Goal: Task Accomplishment & Management: Use online tool/utility

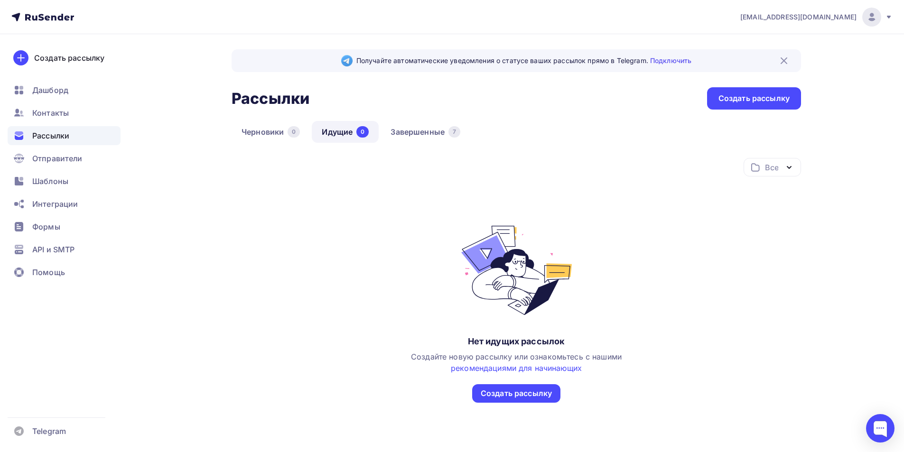
click at [441, 121] on div "Получайте автоматические уведомления о статусе ваших рассылок прямо в Telegram.…" at bounding box center [517, 249] width 570 height 400
click at [413, 137] on link "Завершенные 7" at bounding box center [426, 132] width 90 height 22
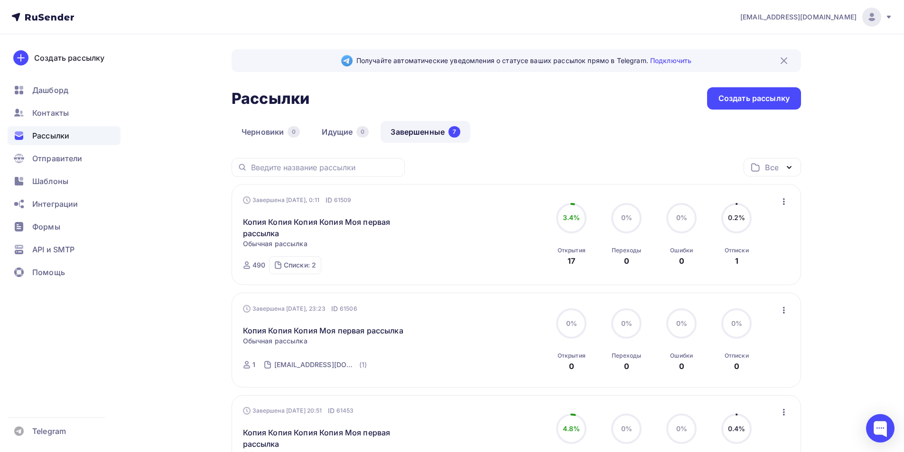
click at [788, 210] on div "Завершена Сегодня, 0:11 ID 61509 Копия Копия Копия Копия Моя первая рассылка Ст…" at bounding box center [516, 235] width 547 height 79
click at [785, 208] on div "Завершена Сегодня, 0:11 ID 61509 Копия Копия Копия Копия Моя первая рассылка Ст…" at bounding box center [516, 235] width 547 height 79
click at [783, 207] on icon "button" at bounding box center [784, 201] width 11 height 11
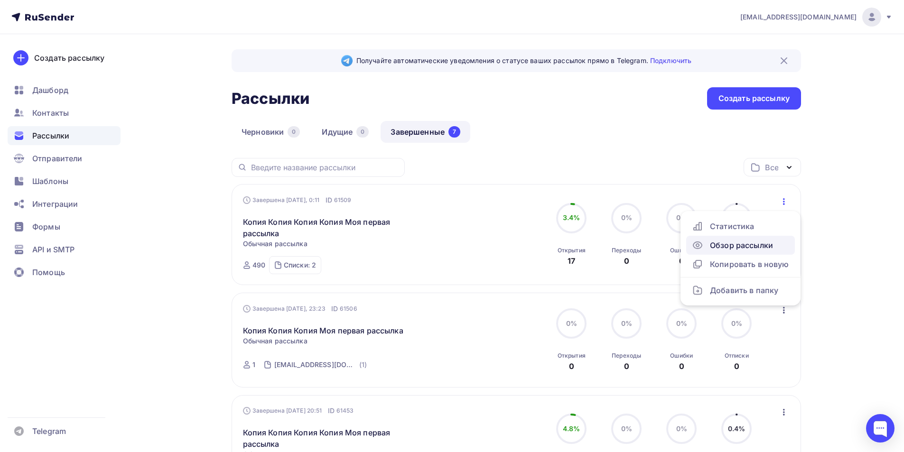
click at [733, 247] on div "Обзор рассылки" at bounding box center [740, 245] width 97 height 11
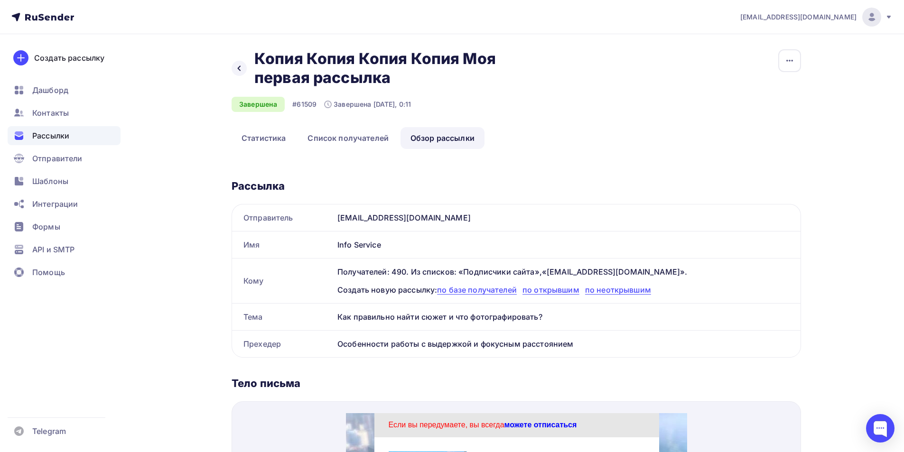
click at [43, 139] on span "Рассылки" at bounding box center [50, 135] width 37 height 11
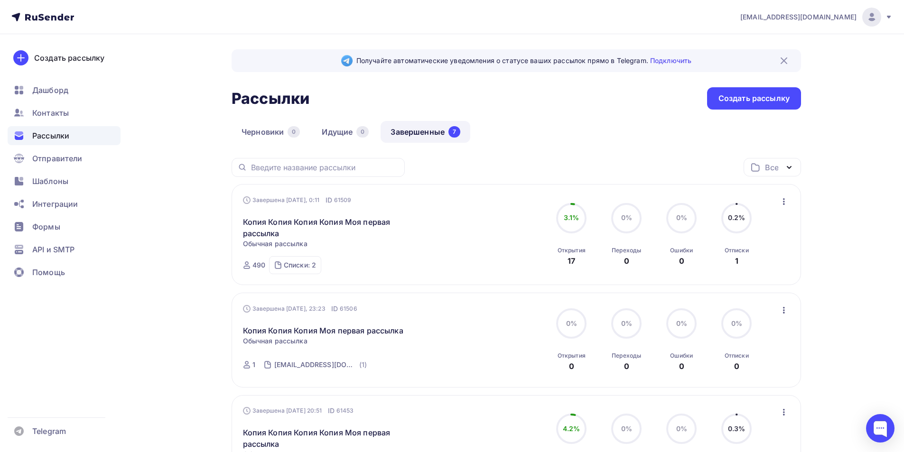
scroll to position [126, 0]
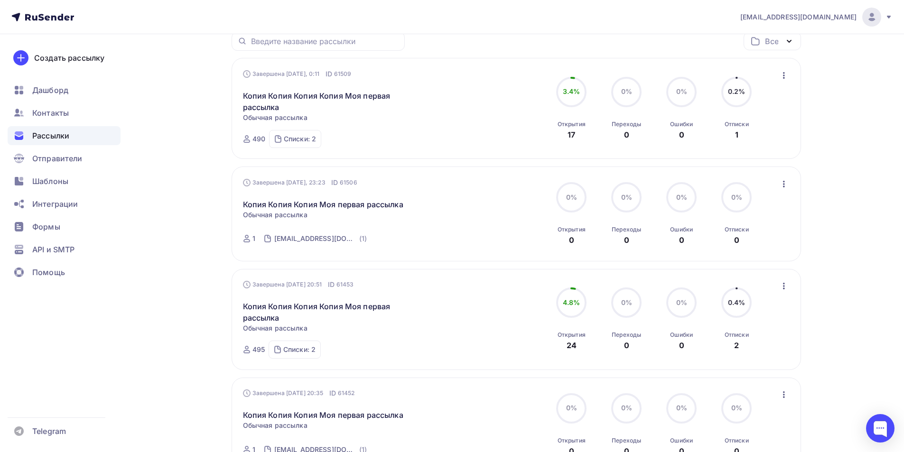
click at [786, 289] on icon "button" at bounding box center [784, 286] width 11 height 11
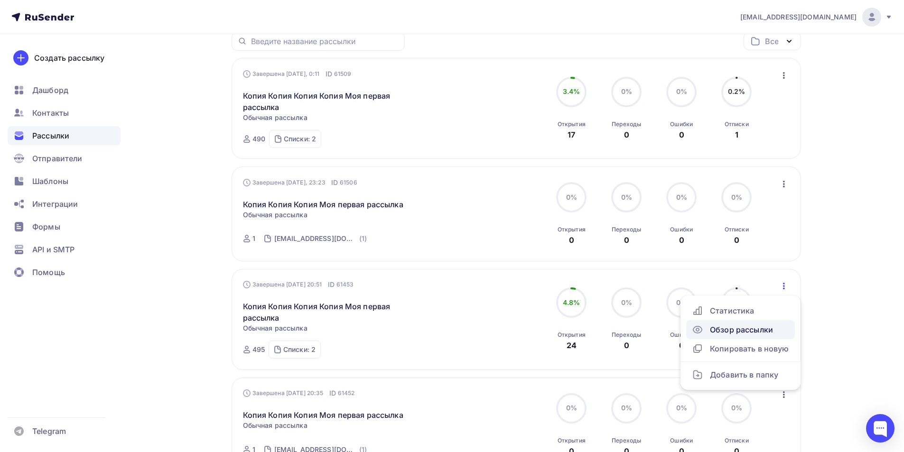
click at [726, 329] on div "Обзор рассылки" at bounding box center [740, 329] width 97 height 11
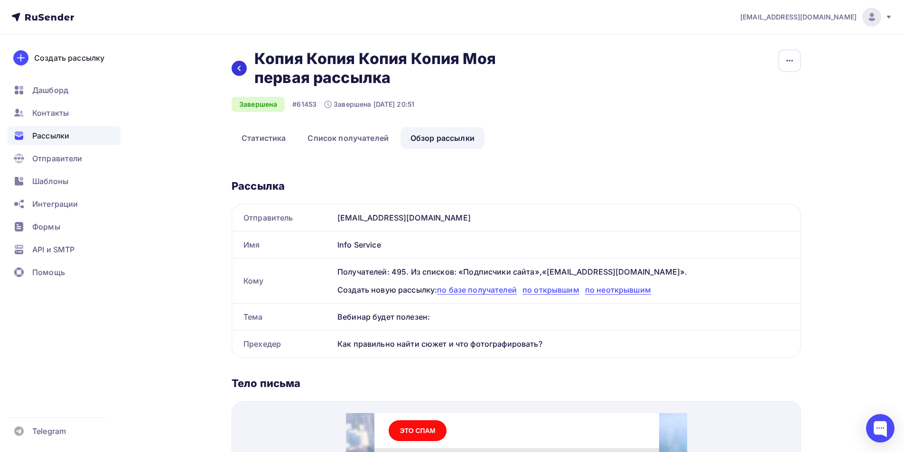
click at [234, 72] on div at bounding box center [239, 68] width 15 height 15
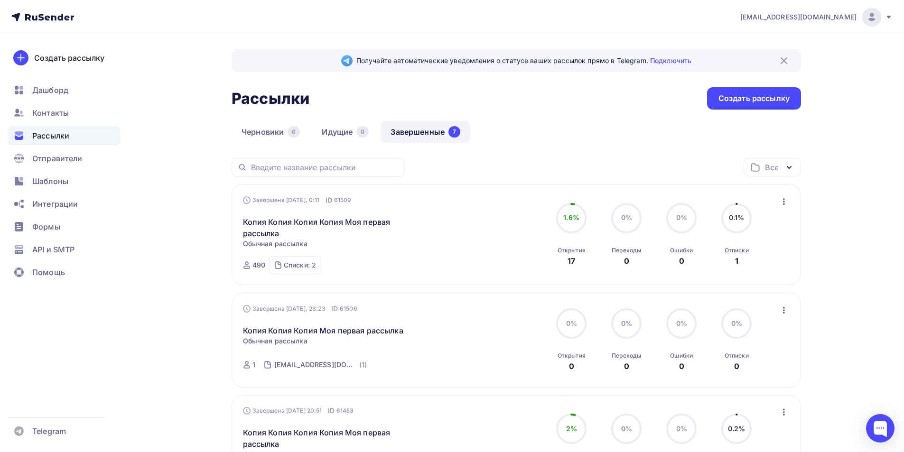
scroll to position [126, 0]
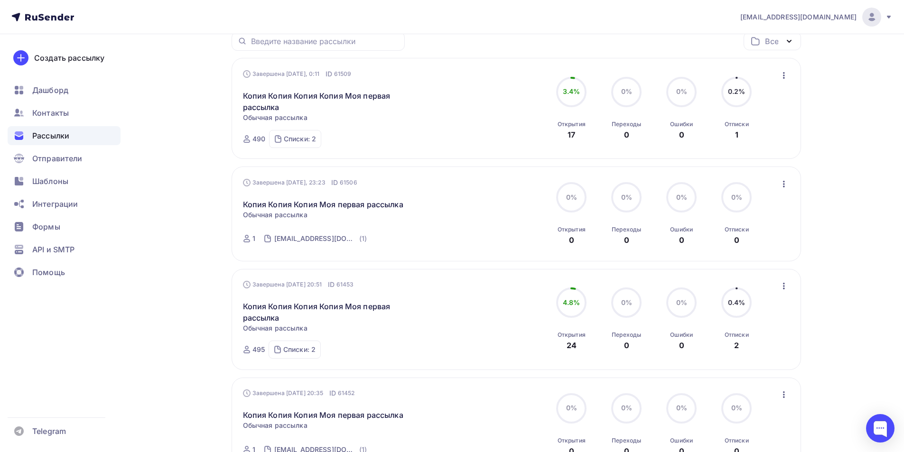
click at [783, 290] on icon "button" at bounding box center [784, 286] width 2 height 7
click at [724, 349] on div "Копировать в новую" at bounding box center [740, 348] width 97 height 11
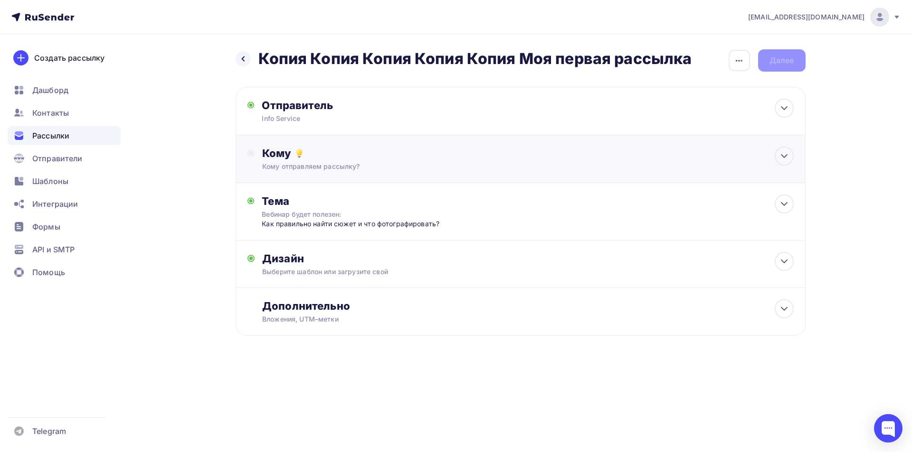
click at [370, 177] on div "Кому Кому отправляем рассылку? Списки получателей Выберите список Все списки id…" at bounding box center [520, 159] width 570 height 48
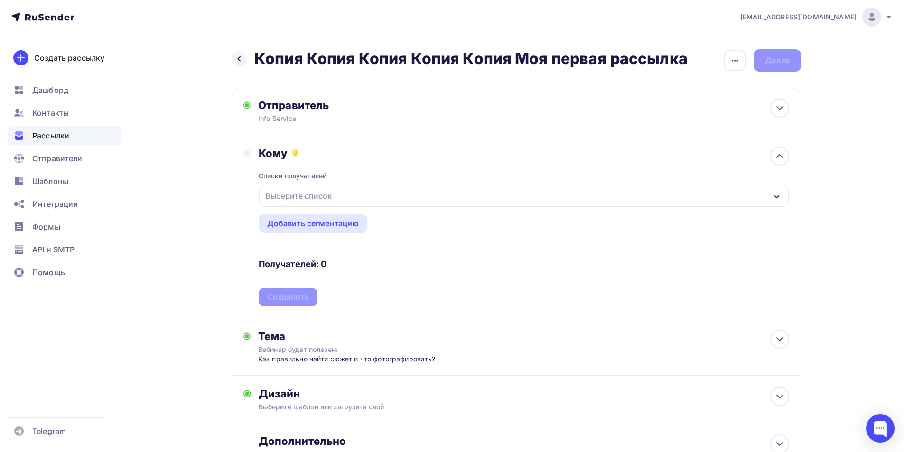
click at [325, 192] on div "Выберите список" at bounding box center [299, 196] width 74 height 17
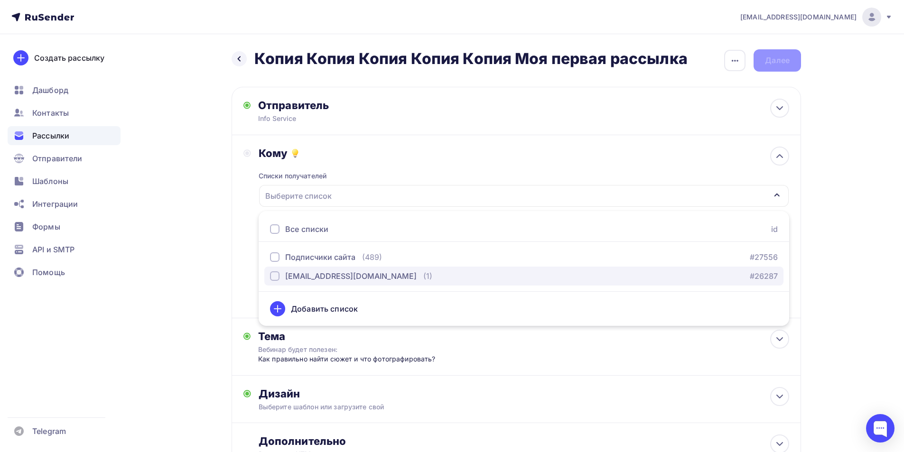
click at [294, 283] on button "[EMAIL_ADDRESS][DOMAIN_NAME] (1) #26287" at bounding box center [523, 276] width 519 height 19
click at [229, 258] on div "Назад Копия Копия Копия Копия Копия Моя первая рассылка Копия Копия Копия Копия…" at bounding box center [452, 283] width 778 height 498
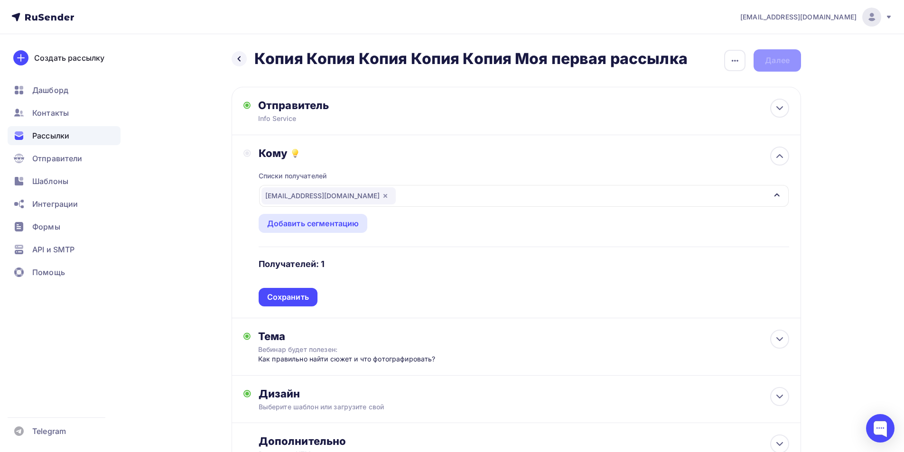
click at [300, 301] on div "Сохранить" at bounding box center [288, 297] width 42 height 11
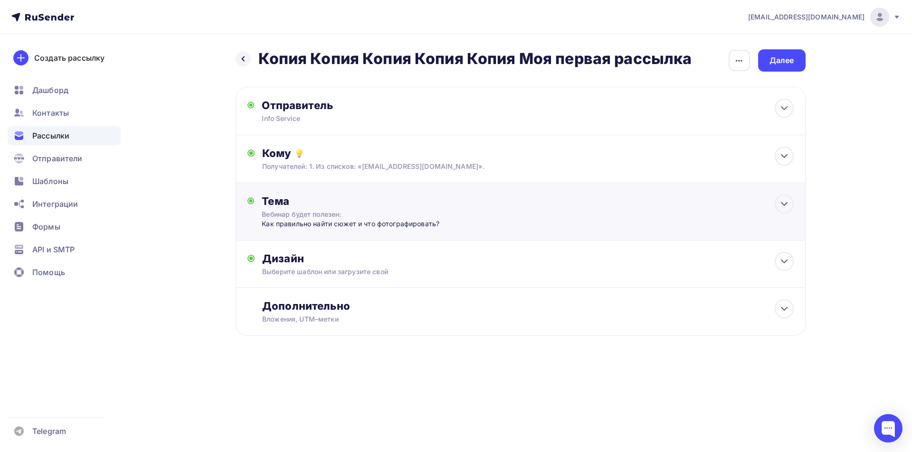
click at [332, 204] on div "Тема" at bounding box center [356, 201] width 188 height 13
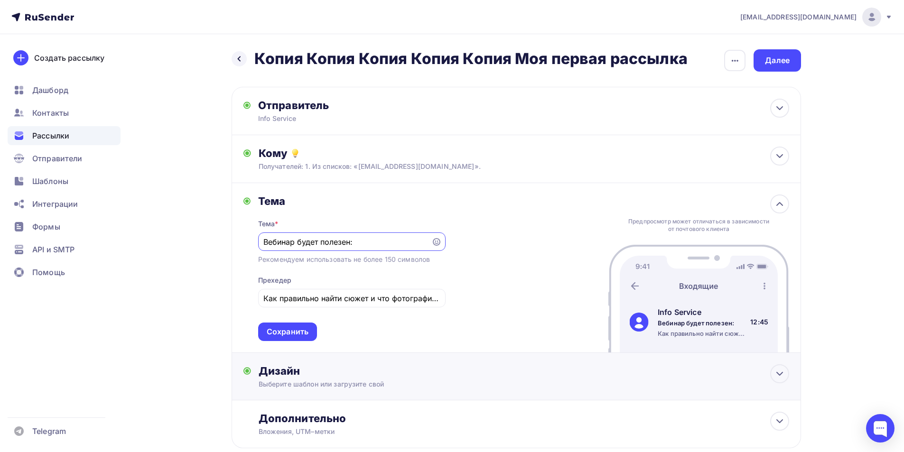
click at [317, 378] on div "Дизайн" at bounding box center [524, 371] width 531 height 13
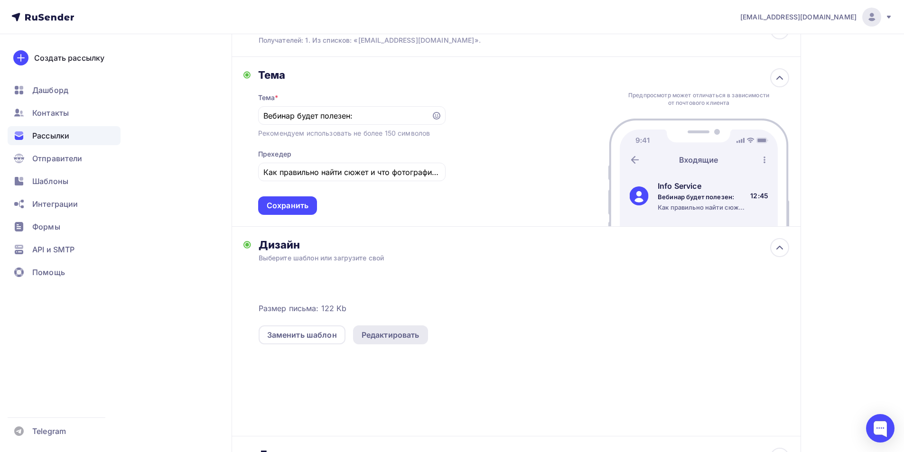
click at [390, 343] on div "Редактировать" at bounding box center [390, 335] width 75 height 19
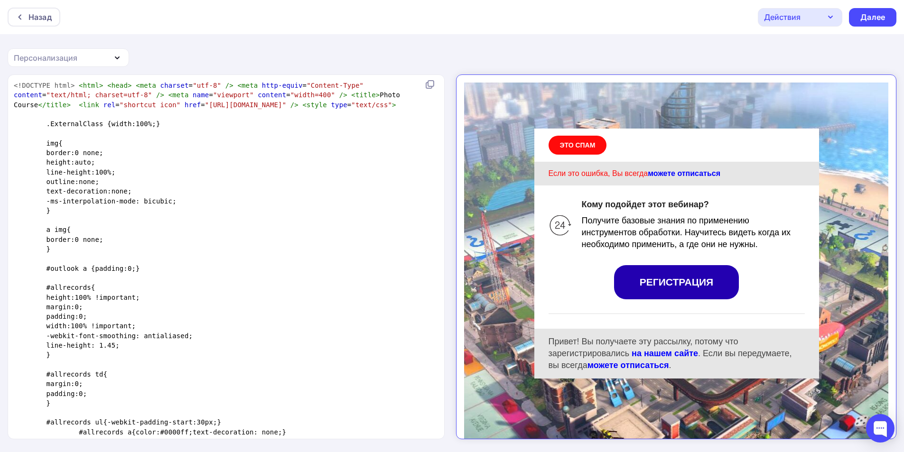
click at [662, 207] on div "Получите базовые знания по применению инструментов обработки. Научитесь видеть …" at bounding box center [685, 225] width 223 height 36
click at [664, 208] on span "Получите базовые знания по применению инструментов обработки. Научитесь видеть …" at bounding box center [678, 224] width 209 height 33
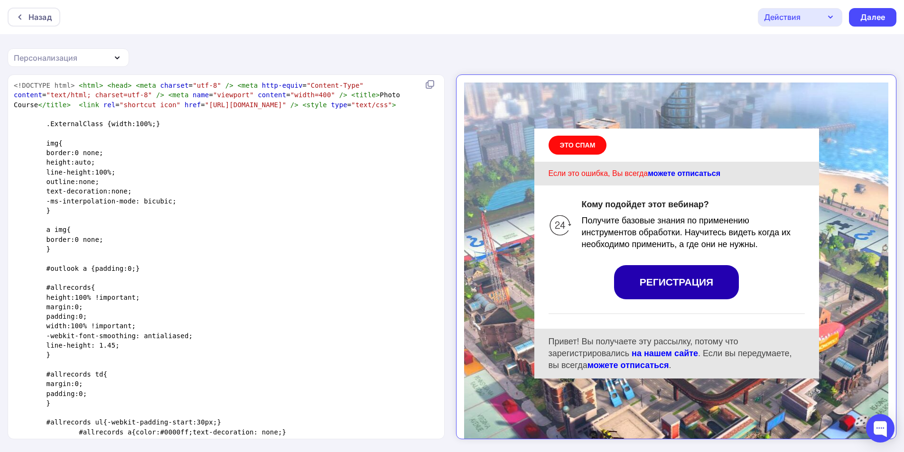
click at [664, 208] on span "Получите базовые знания по применению инструментов обработки. Научитесь видеть …" at bounding box center [678, 224] width 209 height 33
click at [283, 196] on pre "text-decoration:none;" at bounding box center [224, 191] width 425 height 9
type textarea "<!DOCTYPE html> <html> <head> <meta charset="utf-8" /> <meta http-equiv="Conten…"
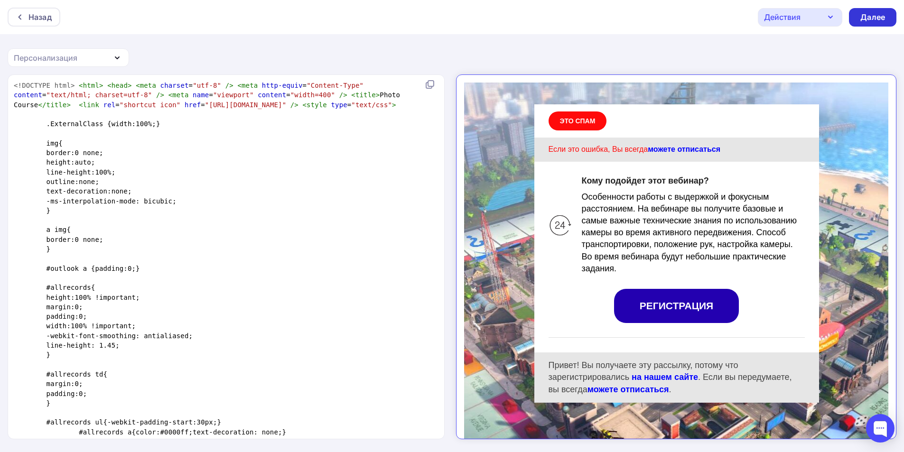
scroll to position [1690, 0]
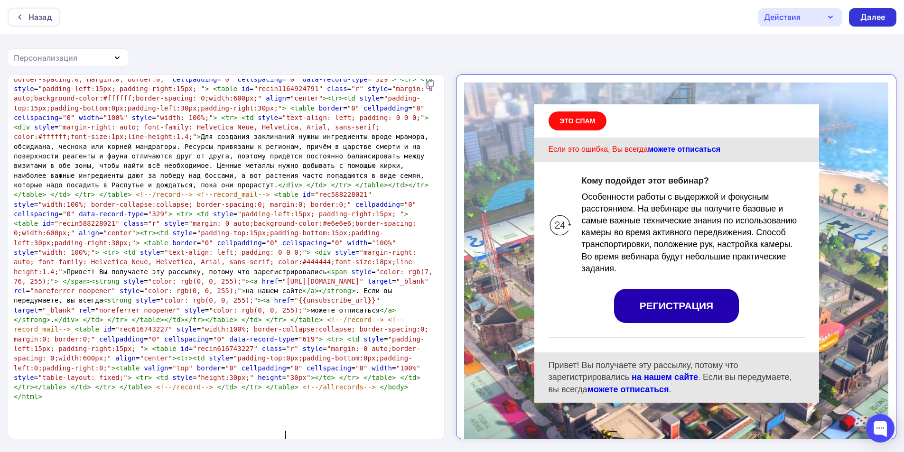
click at [873, 19] on div "Далее" at bounding box center [873, 17] width 25 height 11
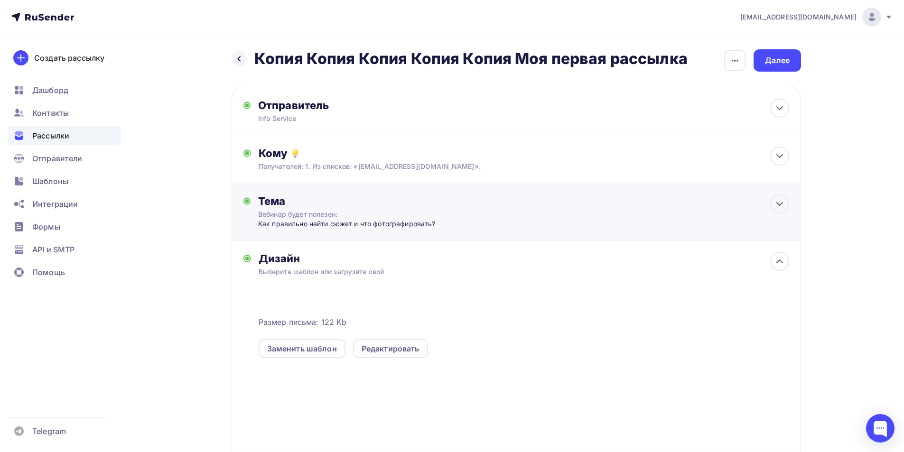
click at [370, 218] on div "Вебинар будет полезен:" at bounding box center [342, 214] width 169 height 9
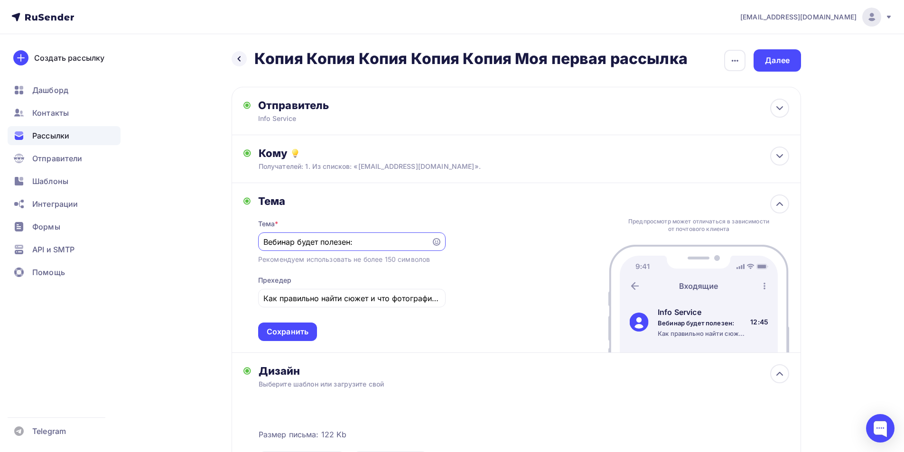
paste input "о тревел фотографии"
type input "Вебинар по тревел фотографии"
click at [377, 304] on input "Как правильно найти сюжет и что фотографировать?" at bounding box center [351, 298] width 177 height 11
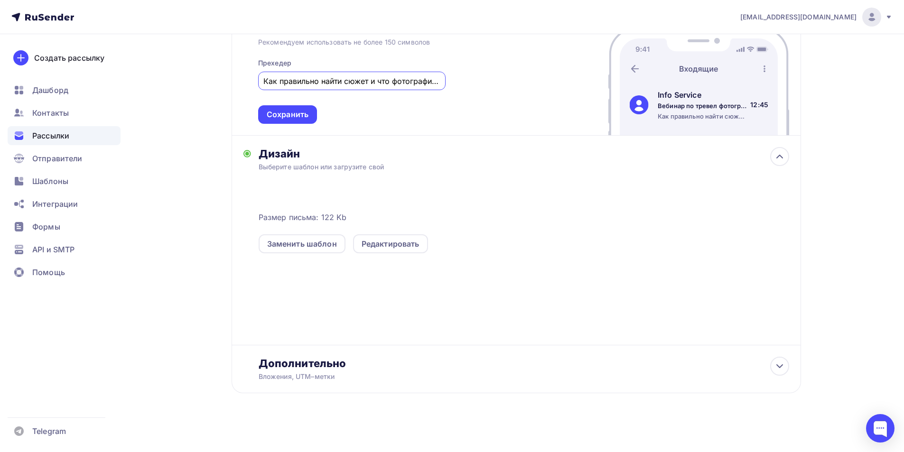
scroll to position [222, 0]
paste input "вебинаре Тревел фотожурналистика — это не просто прогулка с камерой."
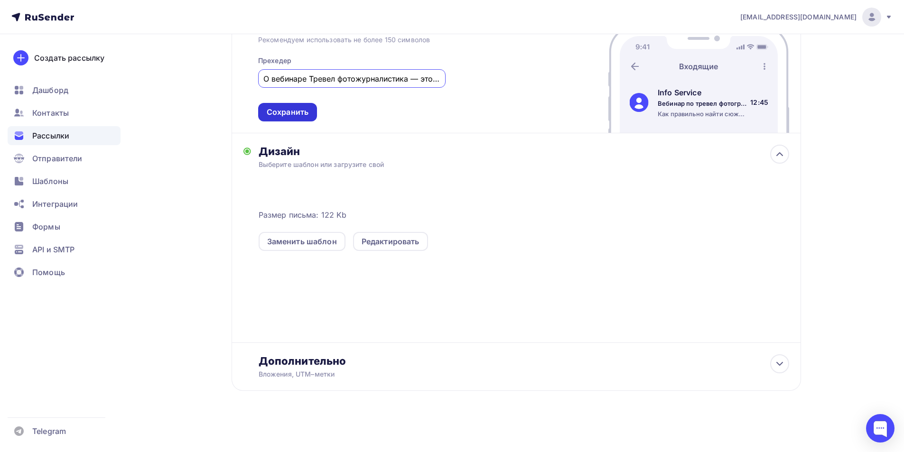
scroll to position [0, 112]
type input "О вебинаре Тревел фотожурналистика — это не просто прогулка с камерой."
click at [299, 116] on div "Сохранить" at bounding box center [288, 112] width 42 height 11
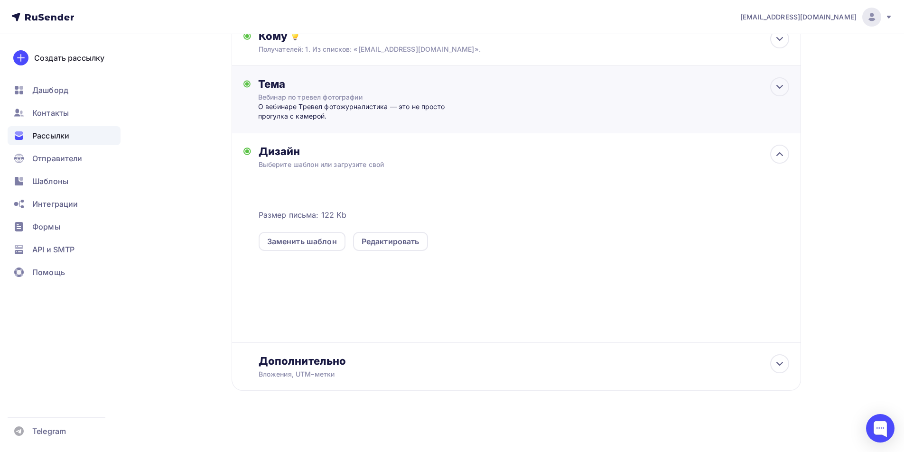
scroll to position [0, 0]
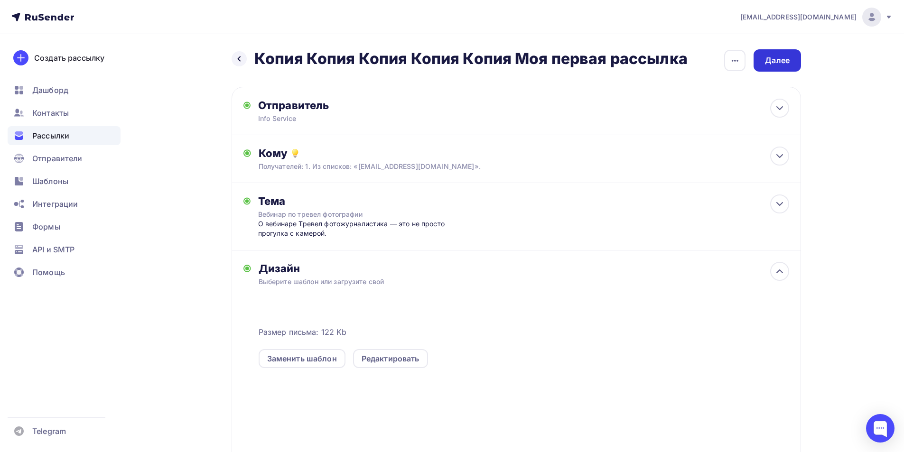
click at [788, 70] on div "Далее" at bounding box center [777, 60] width 47 height 22
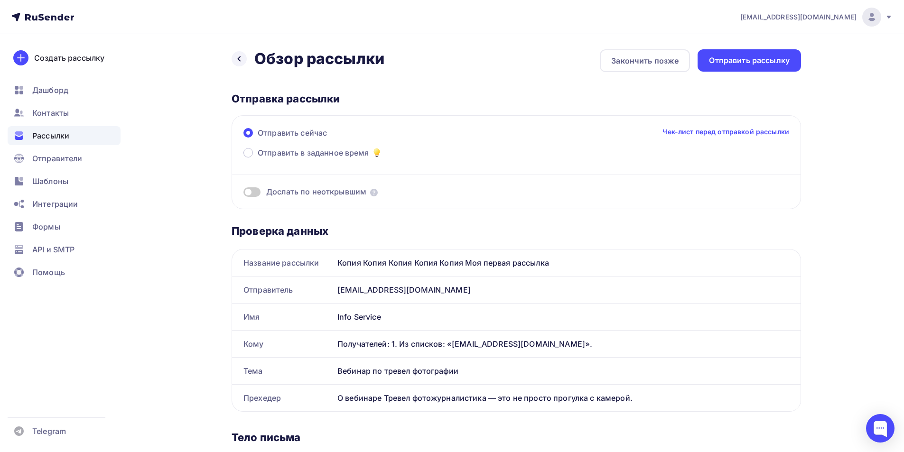
click at [788, 70] on div "Отправить рассылку" at bounding box center [749, 60] width 103 height 22
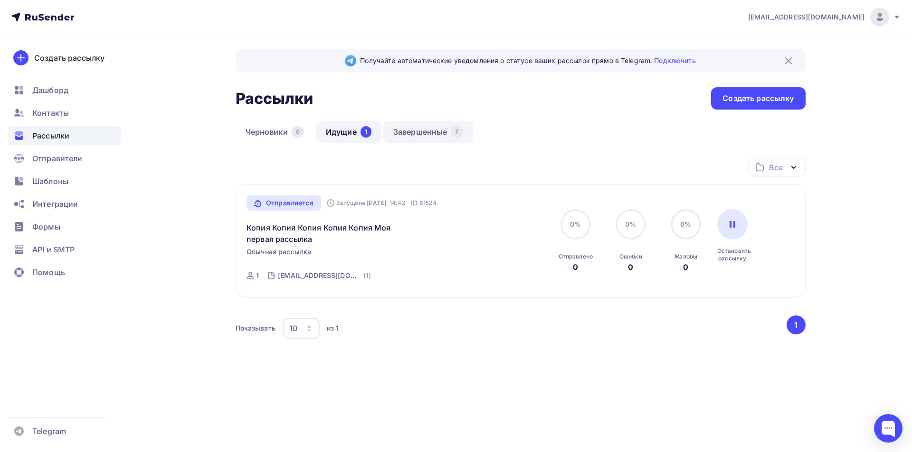
click at [428, 132] on link "Завершенные 7" at bounding box center [428, 132] width 90 height 22
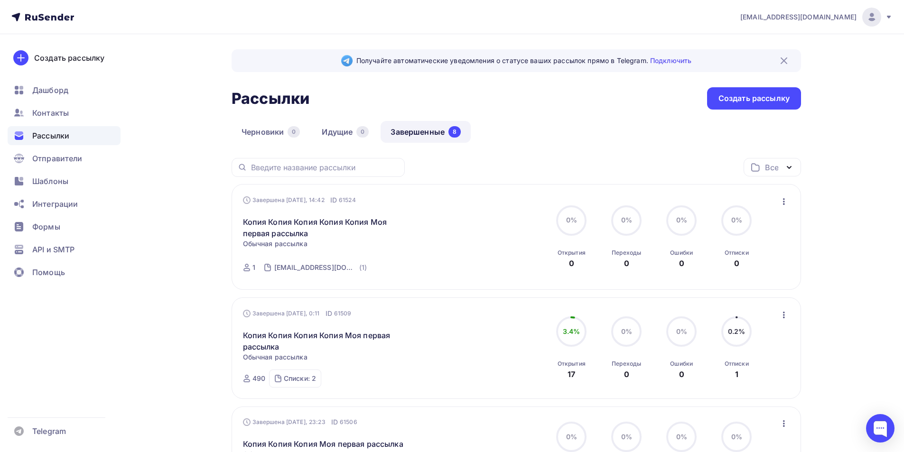
click at [799, 208] on div "Завершена [DATE], 14:42 ID 61524 Копия Копия Копия Копия Копия Моя первая рассы…" at bounding box center [517, 237] width 570 height 106
click at [785, 202] on icon "button" at bounding box center [784, 201] width 11 height 11
click at [739, 259] on div "Копировать в новую" at bounding box center [740, 264] width 97 height 11
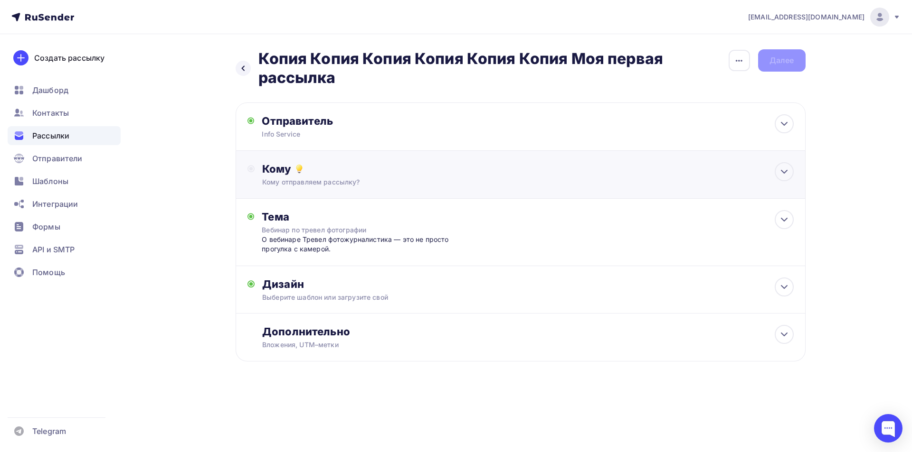
click at [348, 164] on div "Кому" at bounding box center [527, 168] width 531 height 13
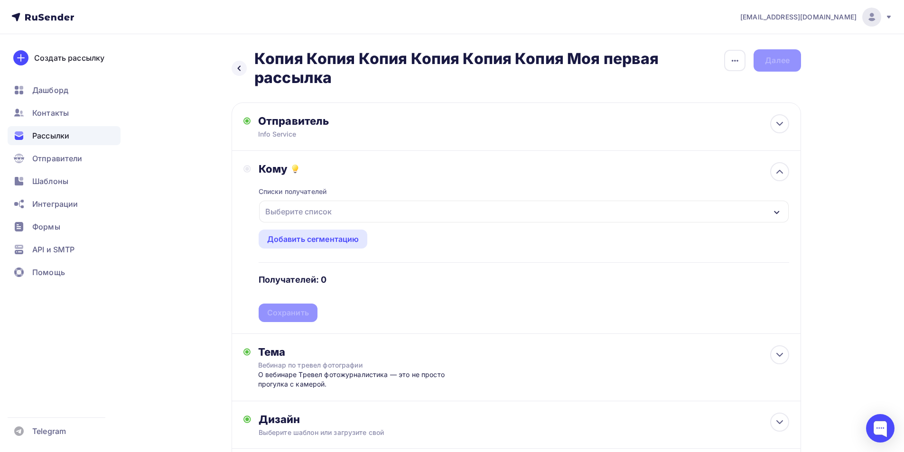
click at [313, 216] on div "Выберите список" at bounding box center [299, 211] width 74 height 17
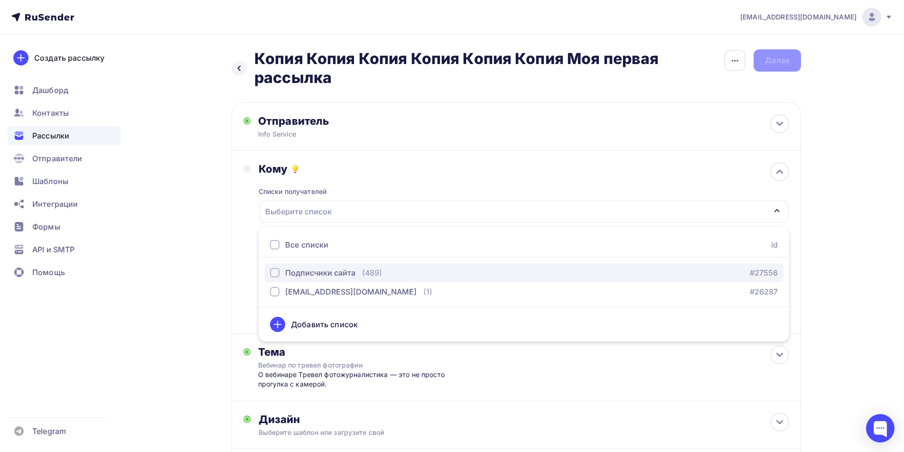
click at [323, 269] on div "Подписчики сайта" at bounding box center [320, 272] width 70 height 11
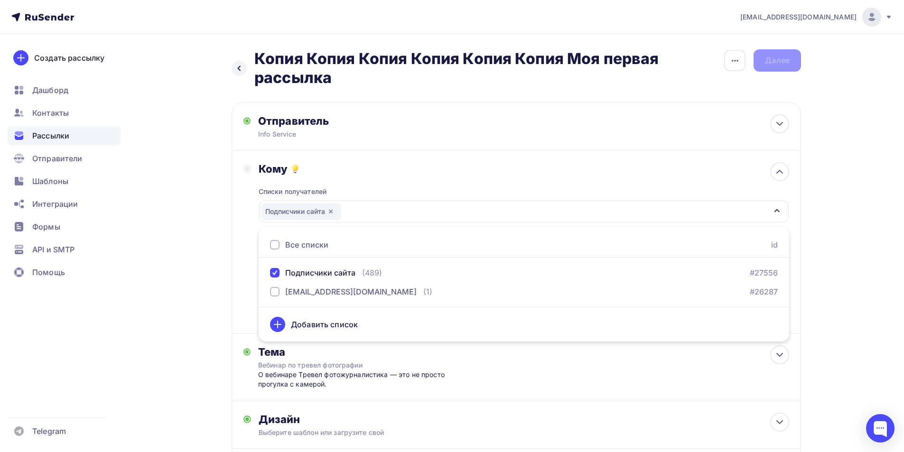
click at [249, 273] on div "Кому Списки получателей Подписчики сайта Все списки id Подписчики сайта (489) #…" at bounding box center [517, 242] width 546 height 160
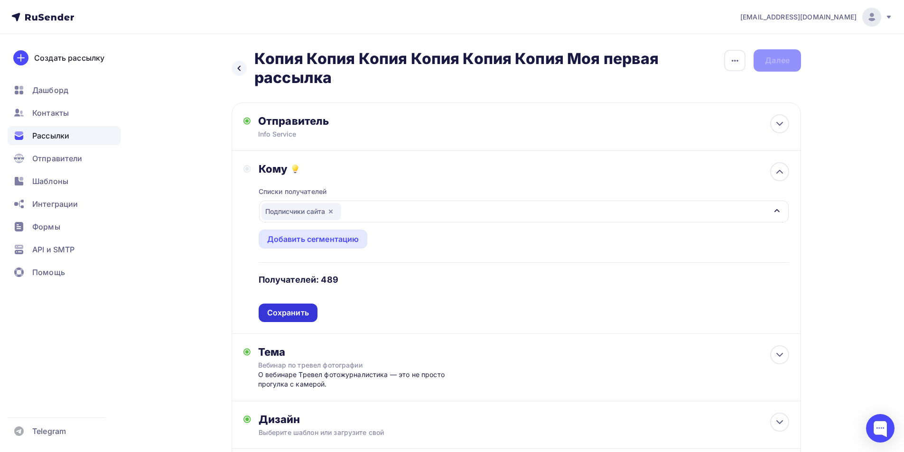
click at [302, 313] on div "Сохранить" at bounding box center [288, 313] width 42 height 11
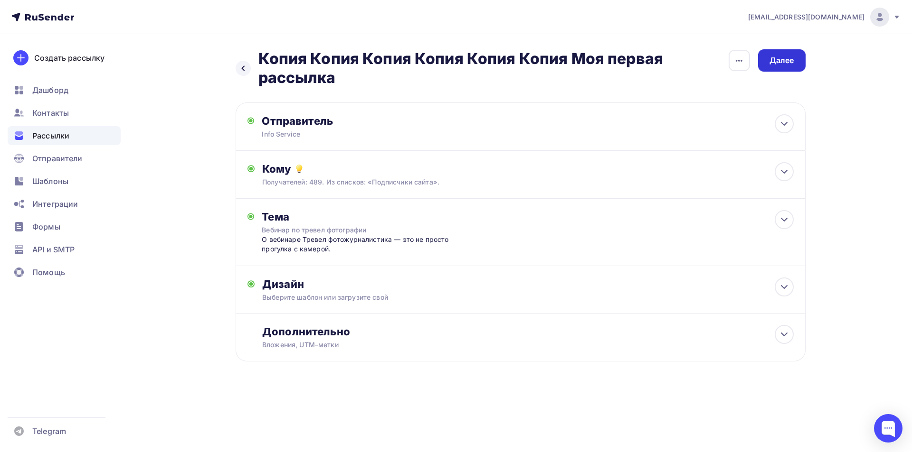
click at [781, 59] on div "Далее" at bounding box center [781, 60] width 25 height 11
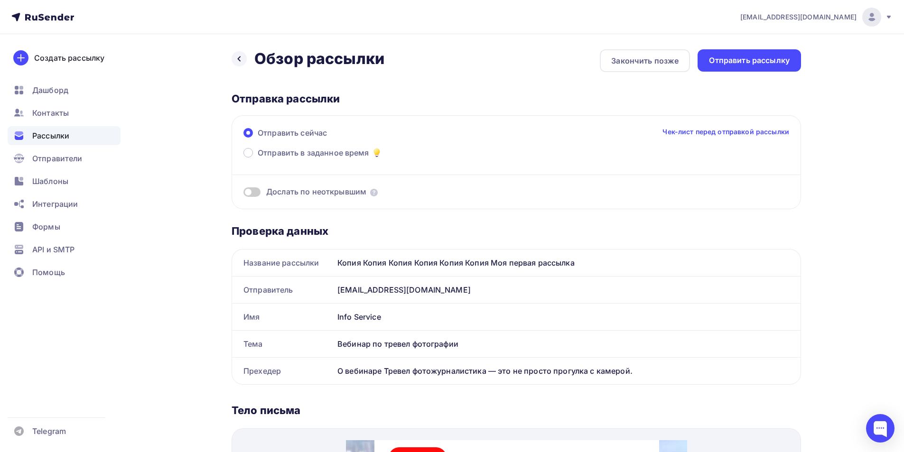
click at [781, 59] on div "Отправить рассылку" at bounding box center [749, 60] width 81 height 11
